Goal: Information Seeking & Learning: Learn about a topic

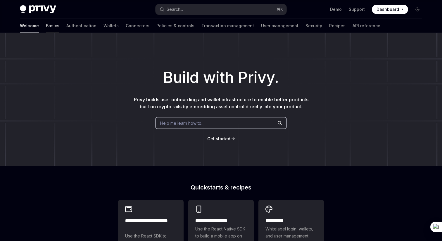
click at [46, 27] on link "Basics" at bounding box center [52, 26] width 13 height 14
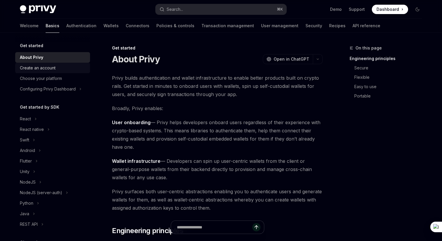
click at [47, 70] on div "Create an account" at bounding box center [38, 67] width 36 height 7
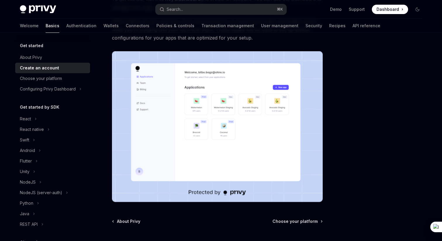
scroll to position [134, 0]
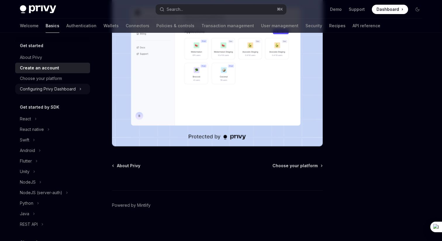
click at [54, 90] on div "Configuring Privy Dashboard" at bounding box center [48, 88] width 56 height 7
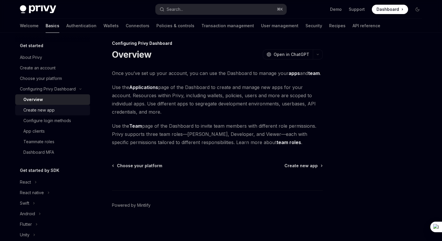
click at [51, 109] on div "Create new app" at bounding box center [38, 110] width 31 height 7
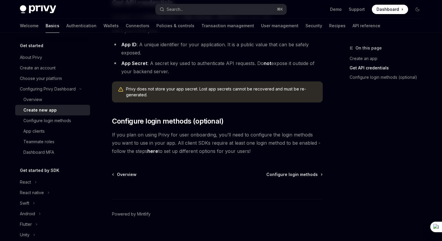
scroll to position [178, 0]
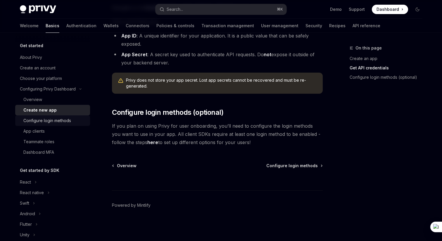
click at [56, 120] on div "Configure login methods" at bounding box center [47, 120] width 48 height 7
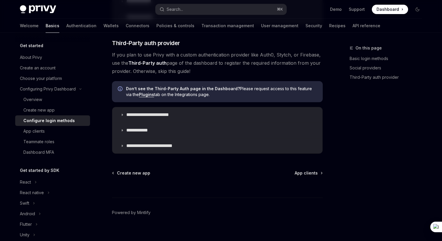
scroll to position [327, 0]
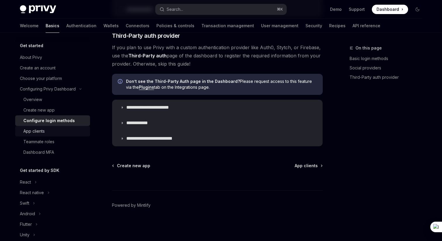
click at [40, 133] on div "App clients" at bounding box center [33, 131] width 21 height 7
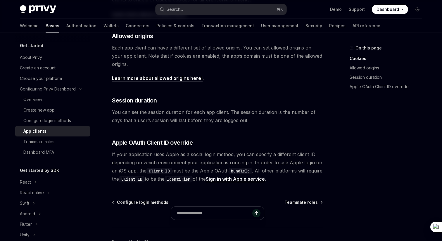
scroll to position [242, 0]
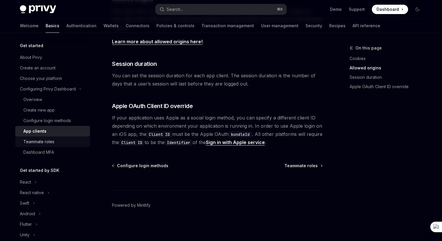
click at [43, 142] on div "Teammate roles" at bounding box center [38, 141] width 31 height 7
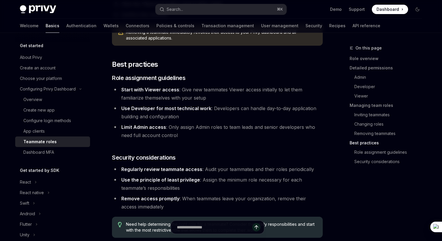
scroll to position [1055, 0]
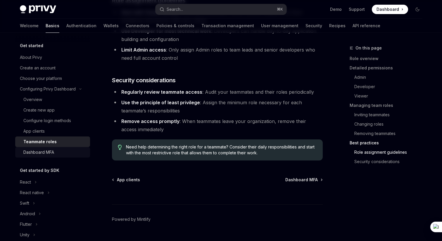
click at [44, 154] on div "Dashboard MFA" at bounding box center [38, 152] width 31 height 7
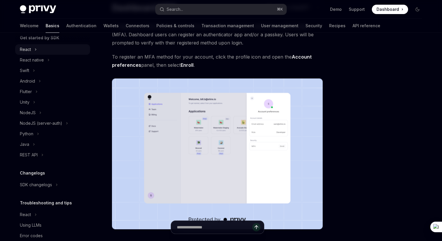
scroll to position [144, 0]
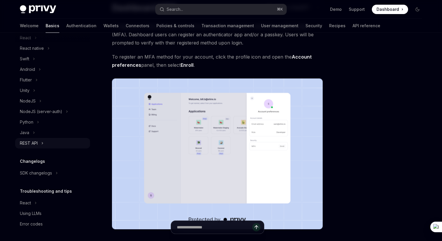
click at [44, 142] on div "REST API" at bounding box center [52, 143] width 75 height 11
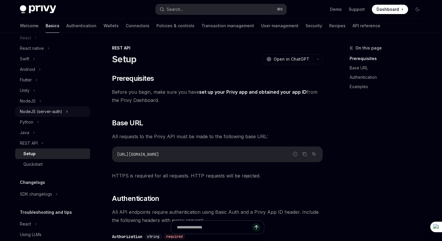
click at [67, 110] on icon at bounding box center [67, 111] width 2 height 7
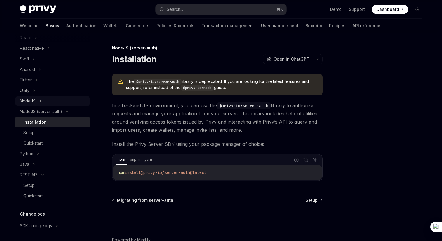
click at [40, 101] on icon at bounding box center [40, 101] width 1 height 2
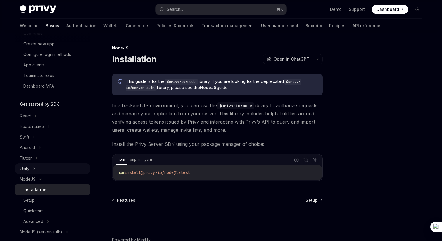
scroll to position [40, 0]
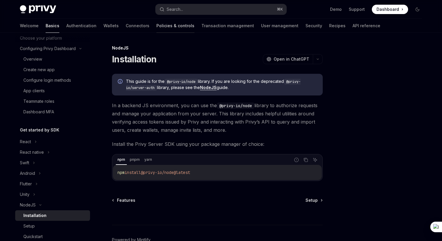
click at [157, 26] on link "Policies & controls" at bounding box center [176, 26] width 38 height 14
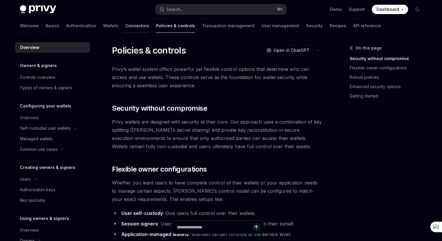
click at [126, 26] on link "Connectors" at bounding box center [138, 26] width 24 height 14
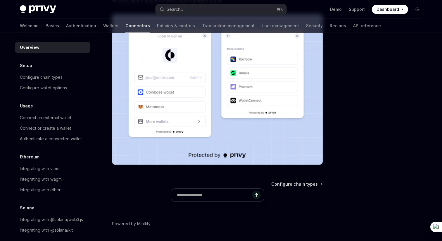
scroll to position [142, 0]
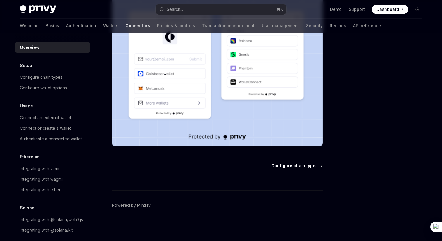
click at [282, 165] on span "Configure chain types" at bounding box center [295, 166] width 47 height 6
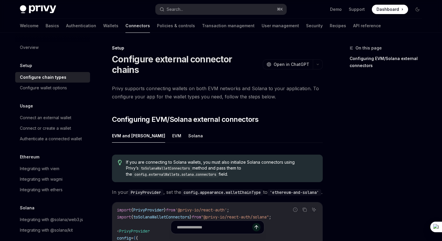
scroll to position [6, 0]
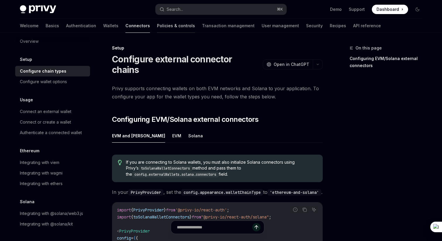
click at [157, 27] on link "Policies & controls" at bounding box center [176, 26] width 38 height 14
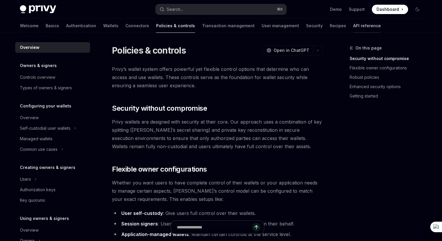
click at [354, 28] on link "API reference" at bounding box center [368, 26] width 28 height 14
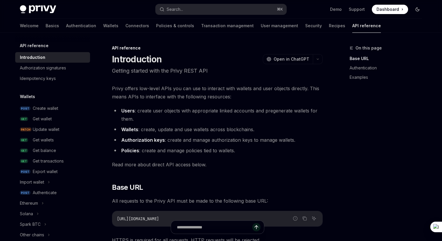
click at [418, 9] on icon "Toggle dark mode" at bounding box center [418, 9] width 5 height 5
type textarea "*"
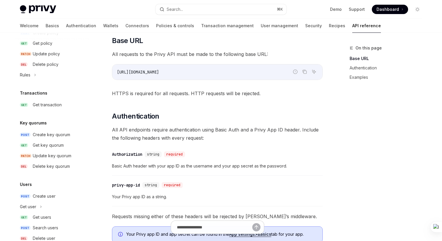
scroll to position [338, 0]
